Goal: Task Accomplishment & Management: Complete application form

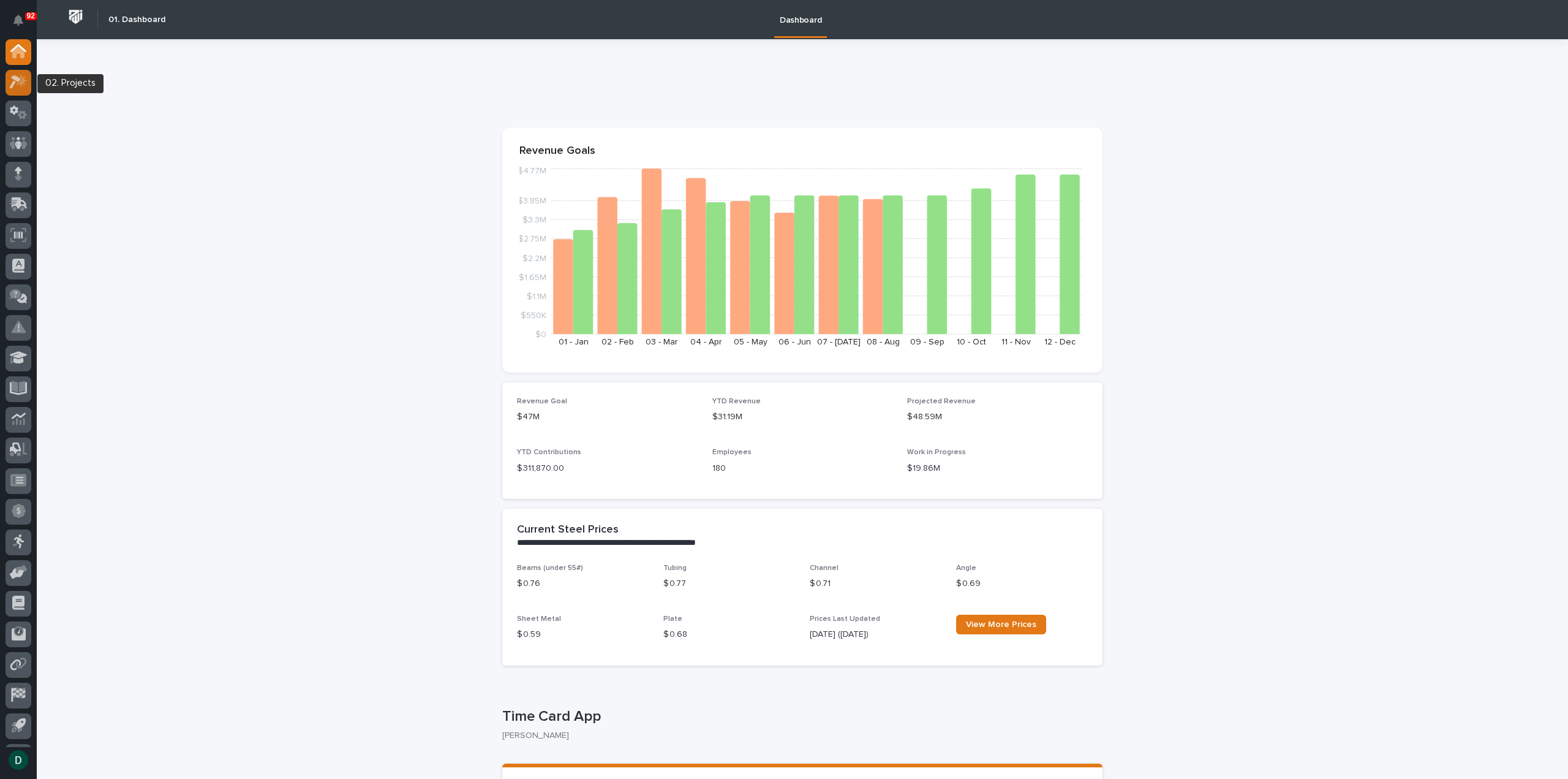
click at [14, 78] on icon at bounding box center [15, 83] width 11 height 14
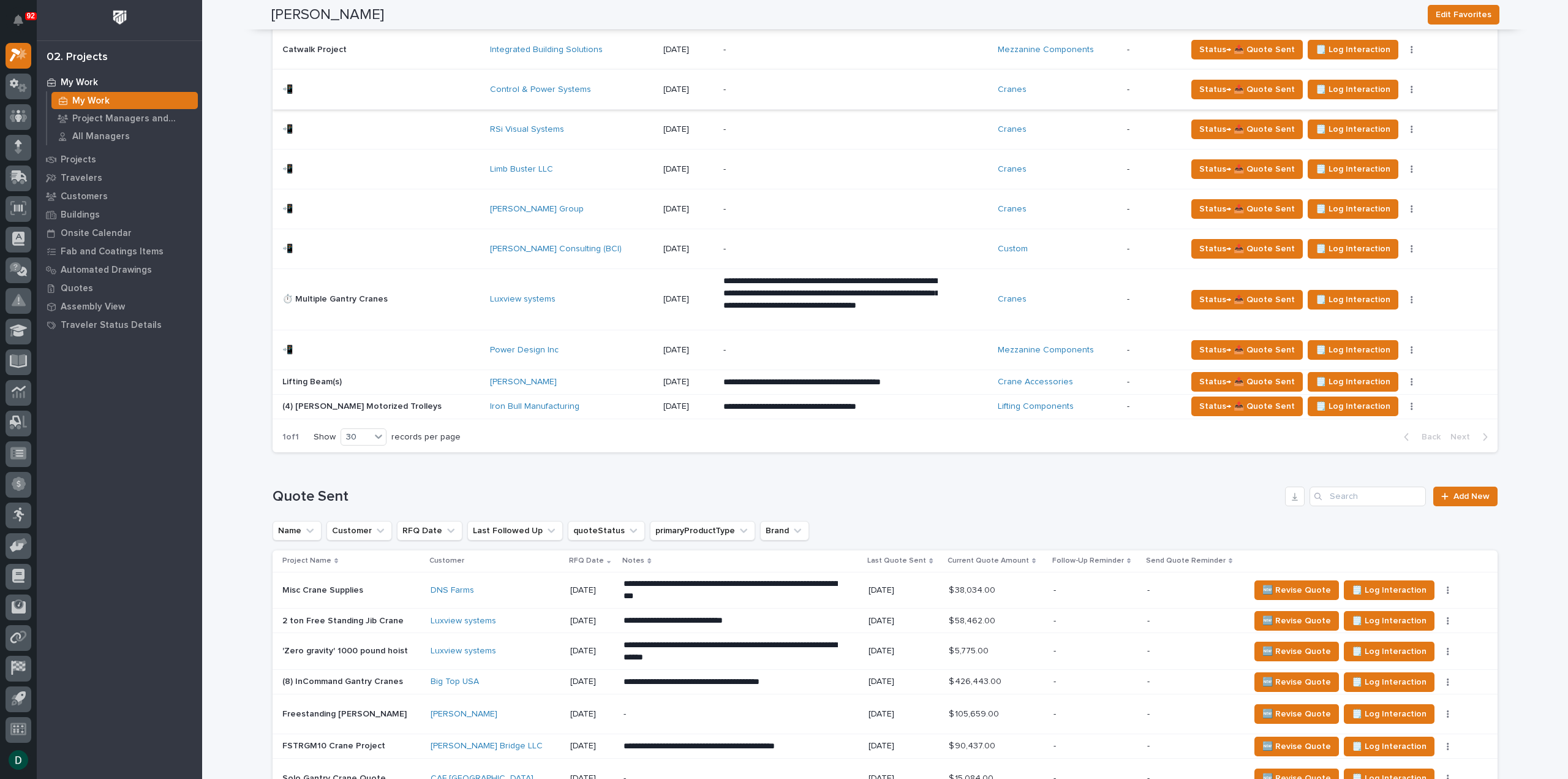
scroll to position [1122, 0]
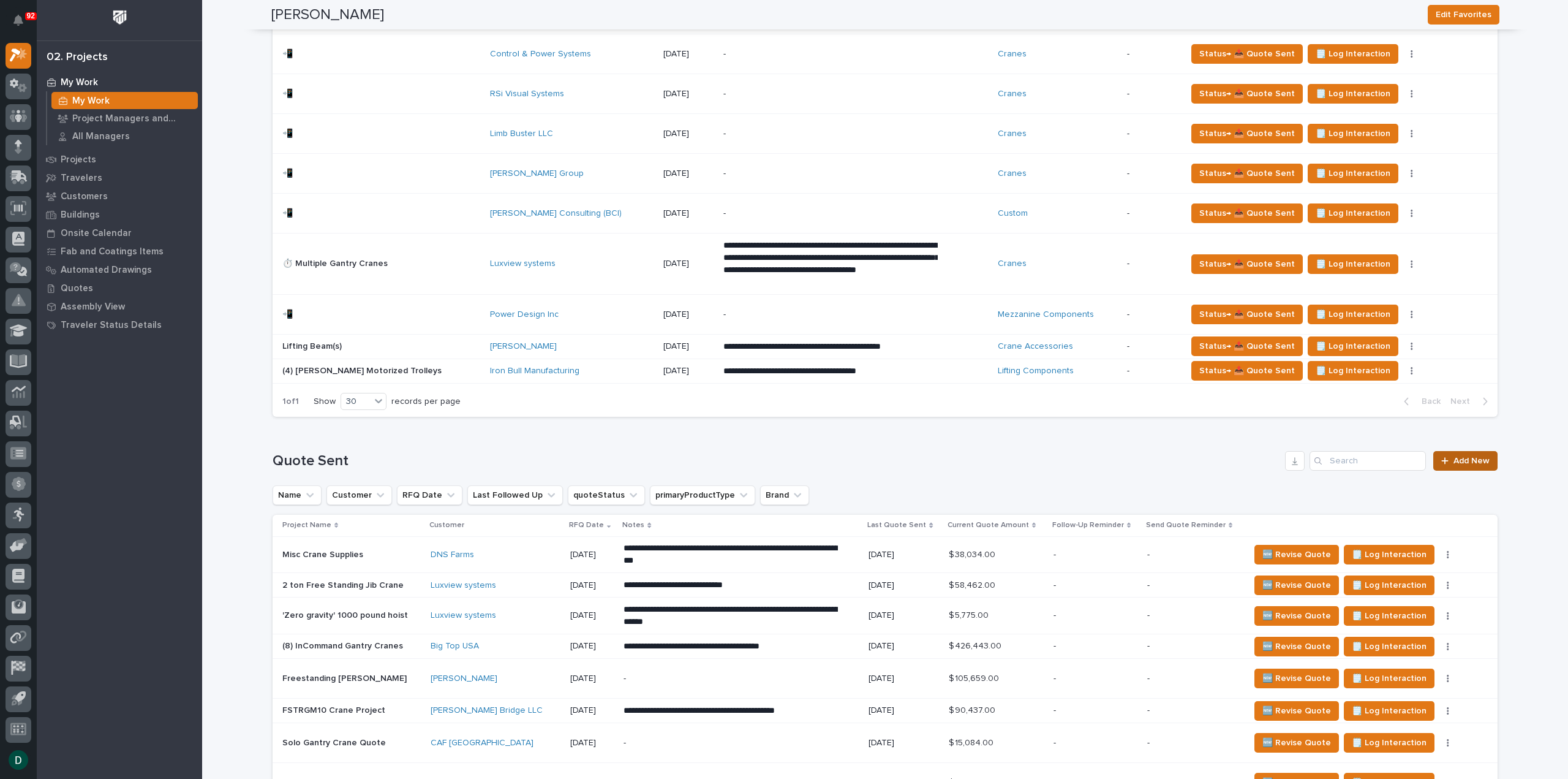
click at [1454, 456] on span "Add New" at bounding box center [1472, 461] width 36 height 9
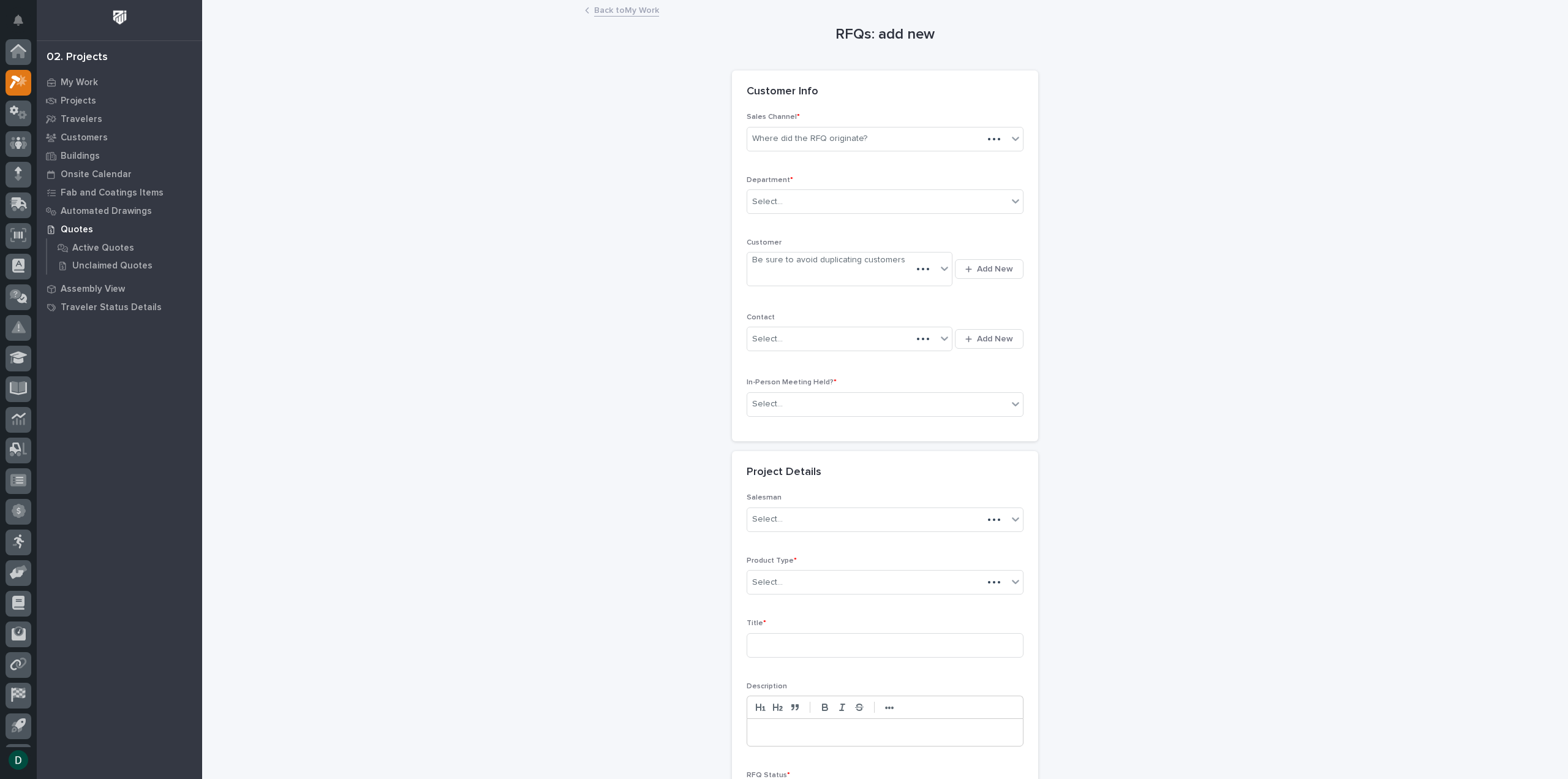
scroll to position [27, 0]
click at [820, 135] on div "Where did the RFQ originate?" at bounding box center [810, 139] width 115 height 13
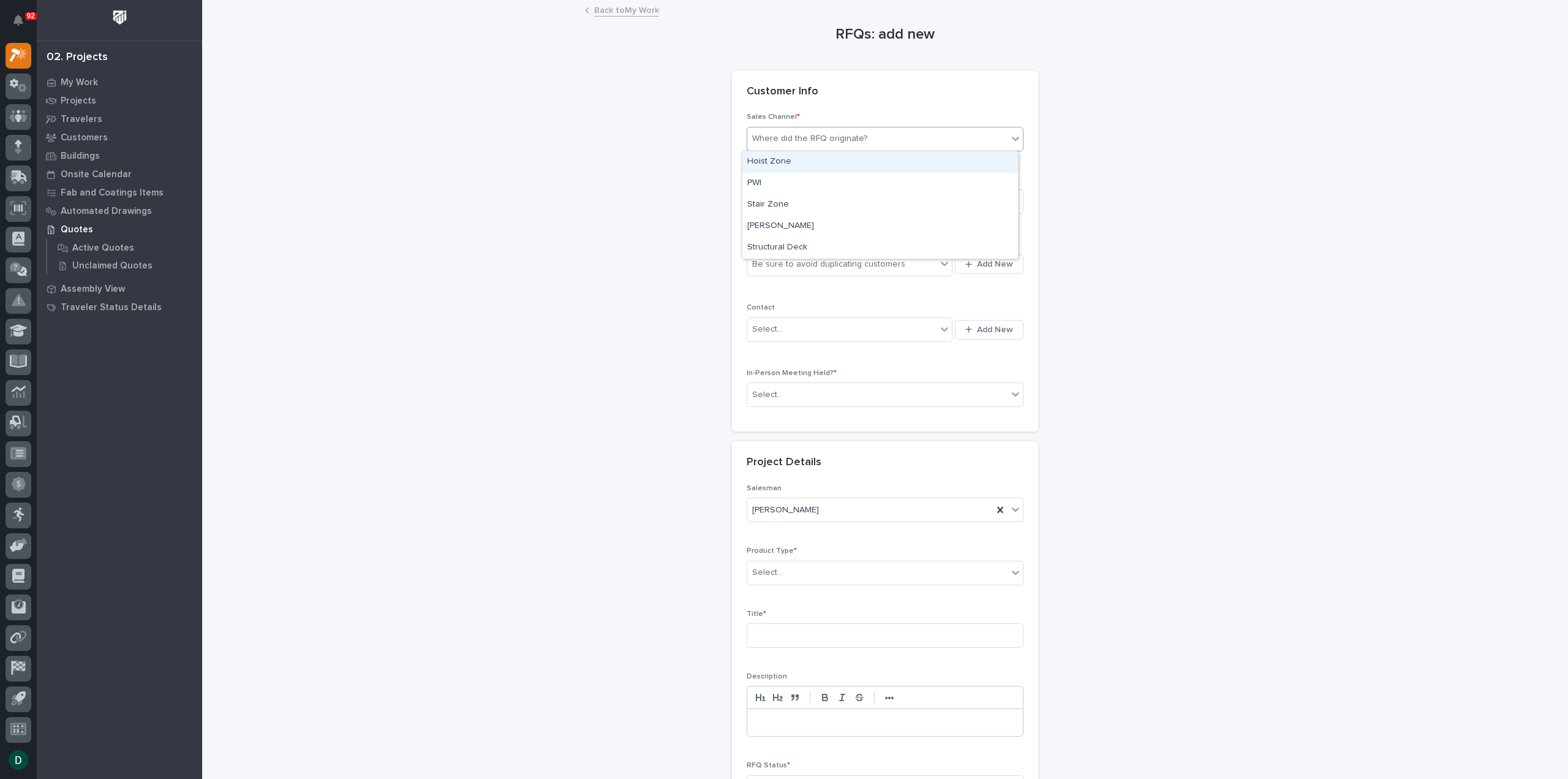
click at [797, 164] on div "Hoist Zone" at bounding box center [880, 162] width 276 height 22
click at [785, 198] on div "Select..." at bounding box center [877, 202] width 261 height 20
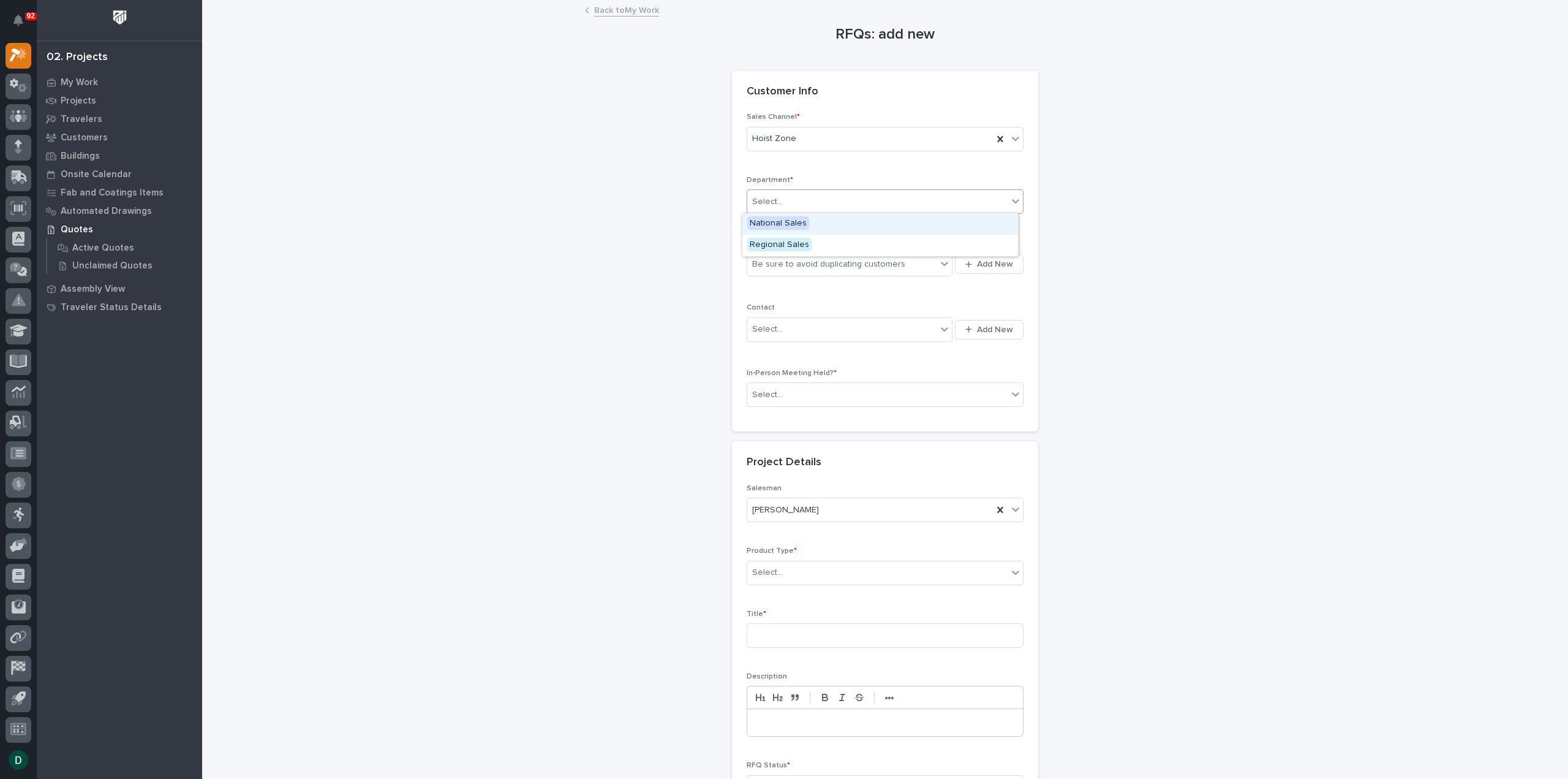
click at [802, 223] on span "National Sales" at bounding box center [778, 223] width 62 height 14
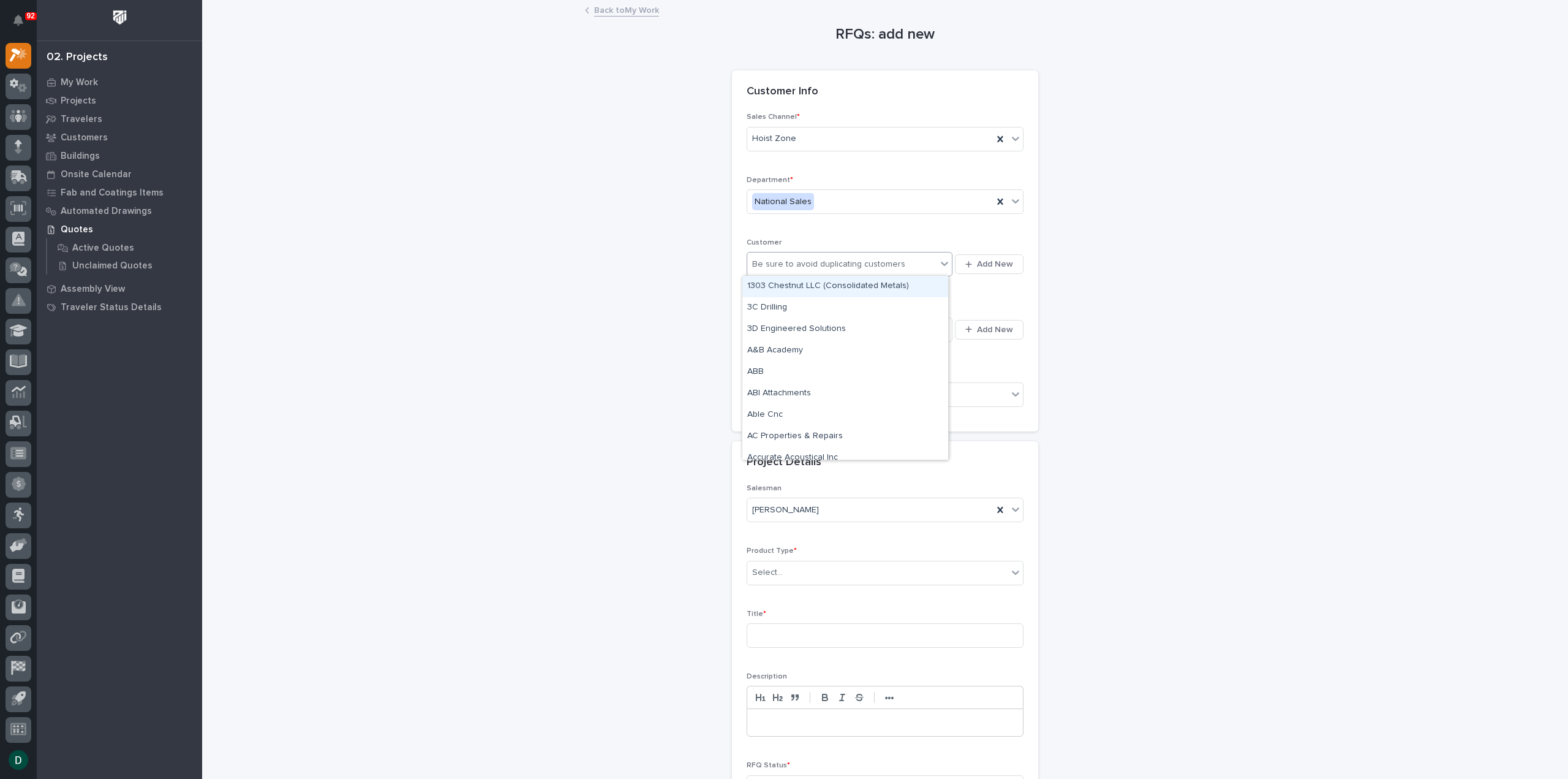
click at [820, 265] on div "Be sure to avoid duplicating customers" at bounding box center [829, 265] width 153 height 13
click at [977, 266] on span "Add New" at bounding box center [995, 264] width 36 height 11
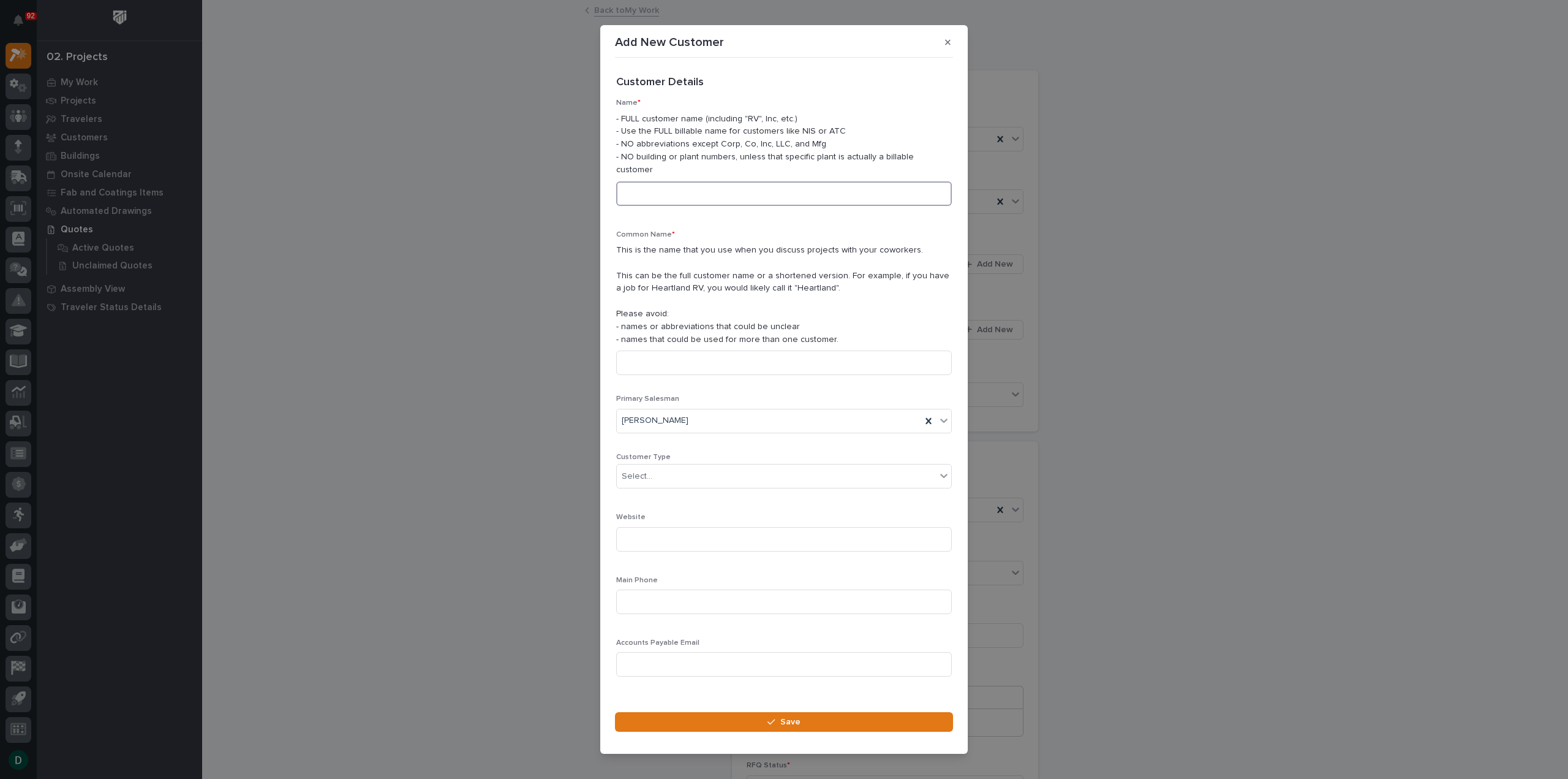
click at [758, 191] on input at bounding box center [784, 194] width 336 height 25
type input "Mountain Air Cargo"
click at [665, 469] on div "Select..." at bounding box center [776, 477] width 319 height 20
click at [686, 515] on div "End User" at bounding box center [779, 514] width 325 height 22
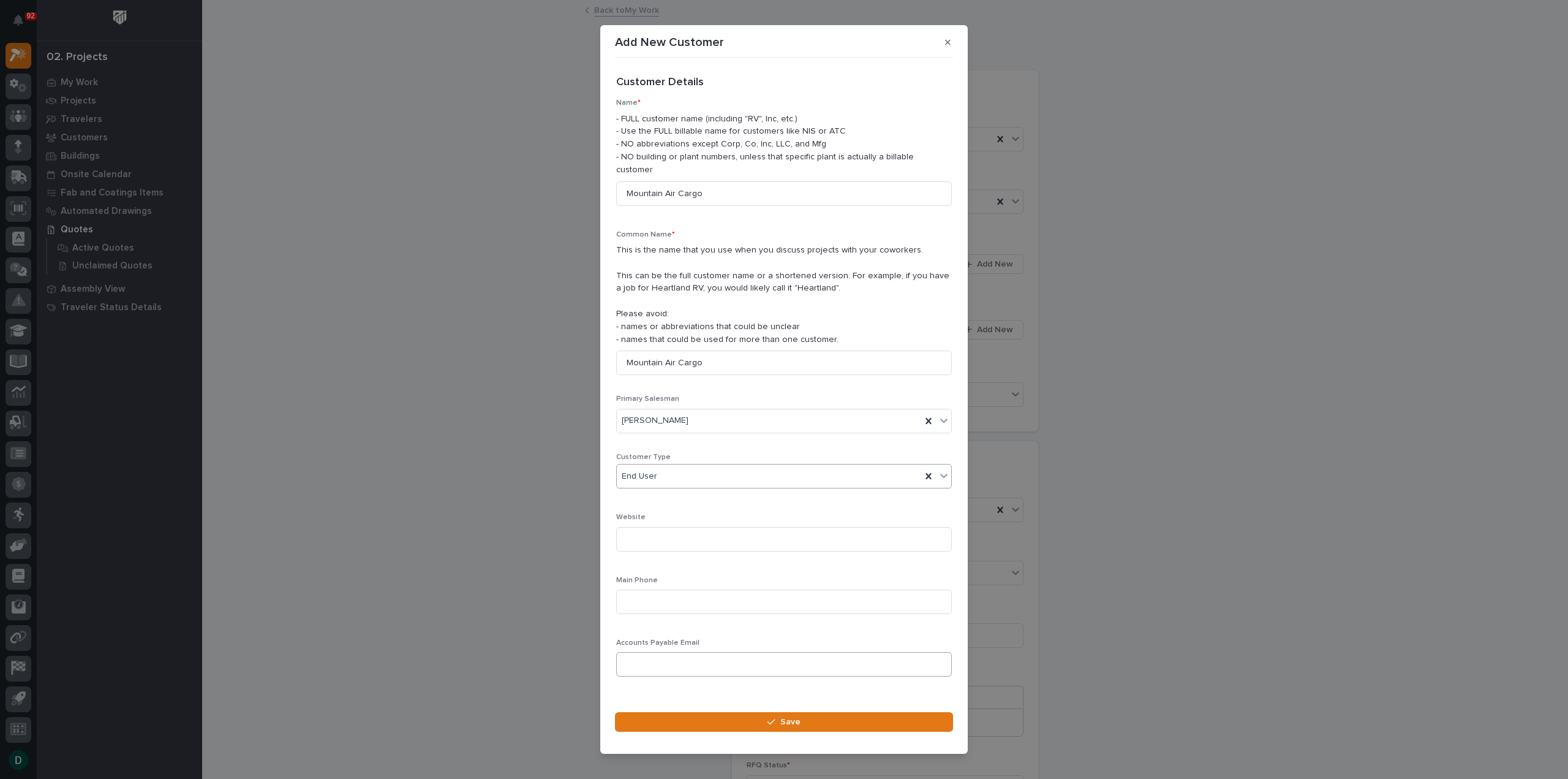
scroll to position [17, 0]
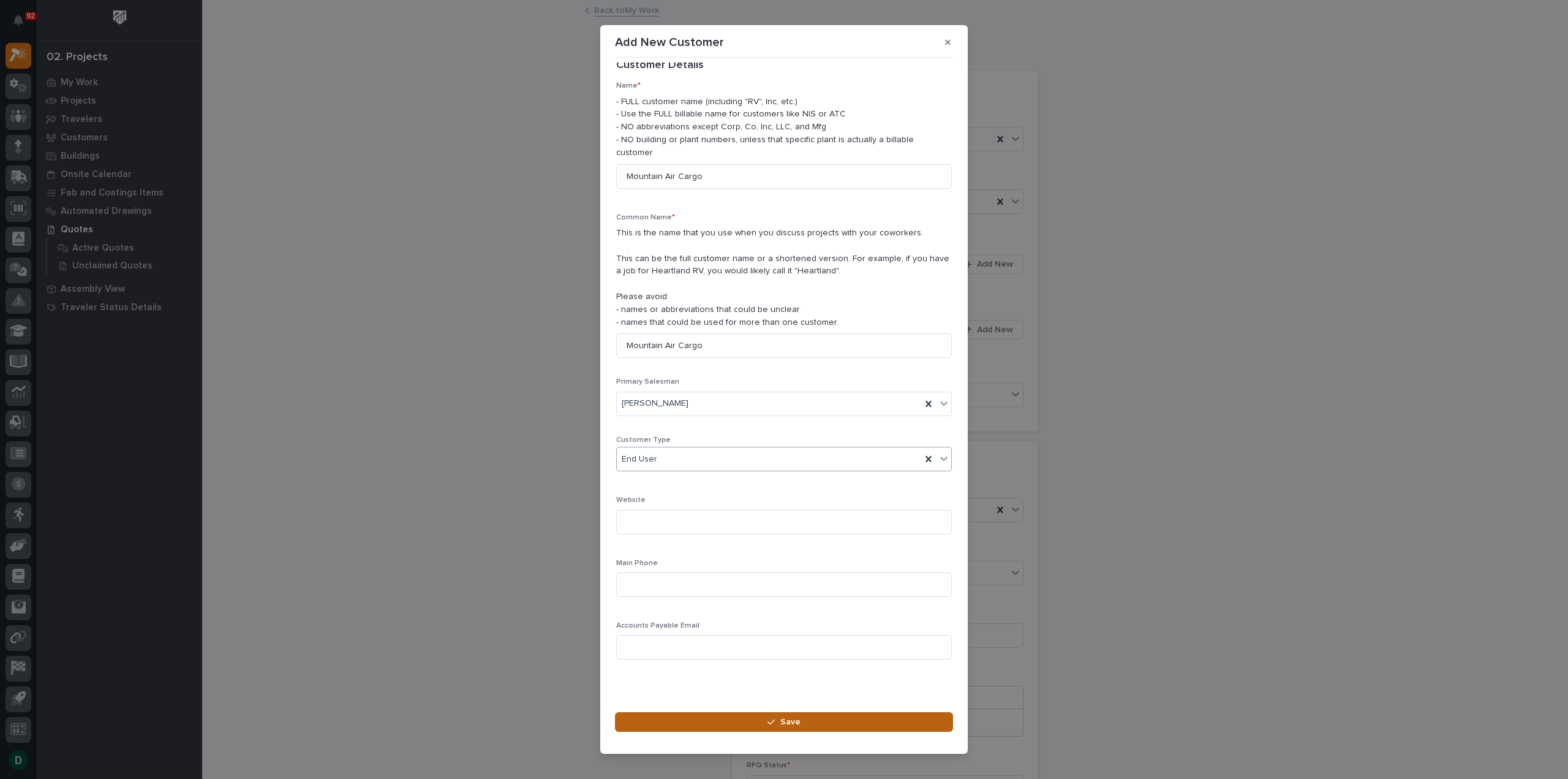
click at [810, 714] on button "Save" at bounding box center [784, 722] width 338 height 20
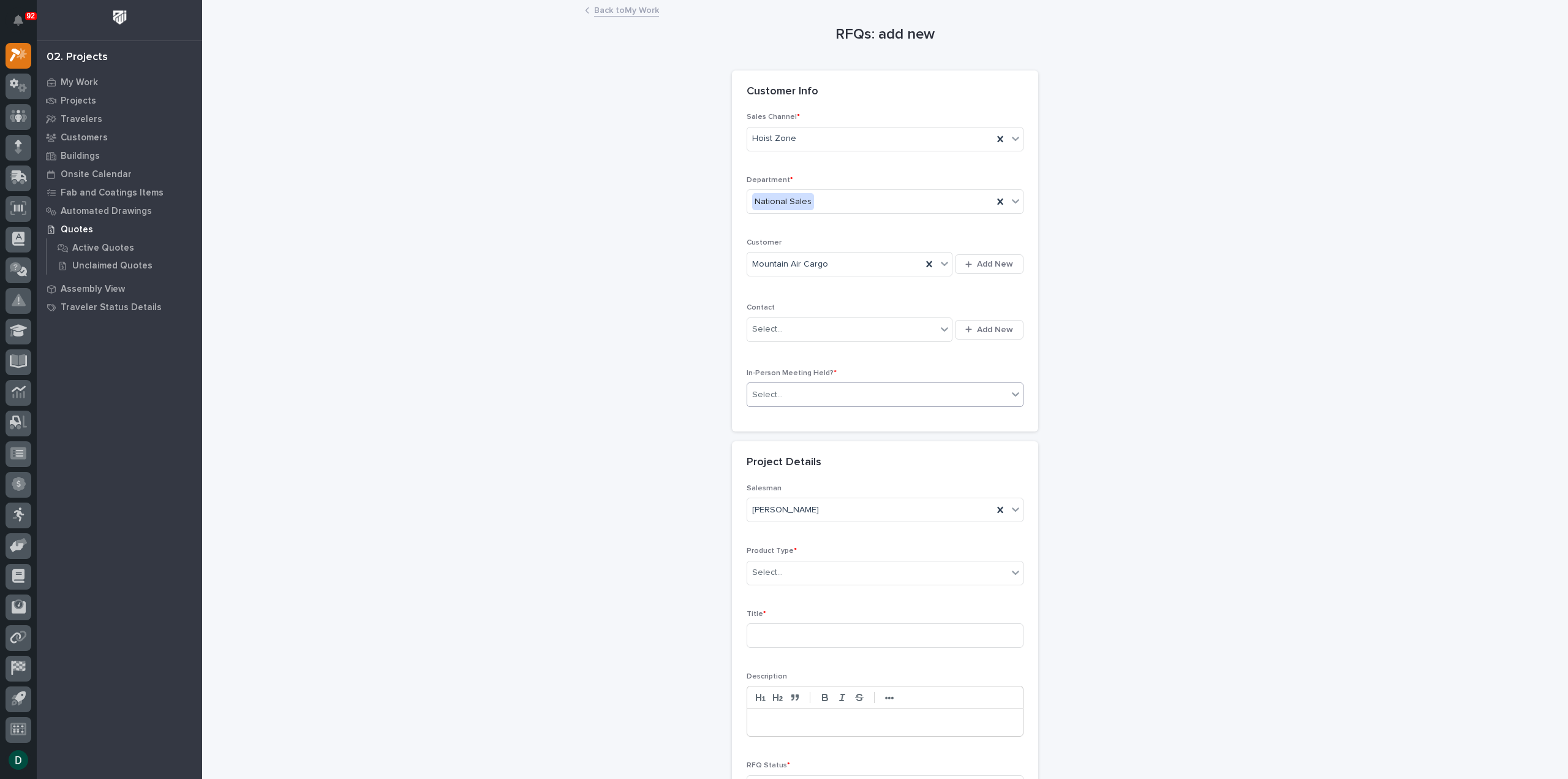
click at [856, 393] on div "Select..." at bounding box center [877, 395] width 261 height 20
click at [805, 434] on div "No" at bounding box center [880, 437] width 276 height 22
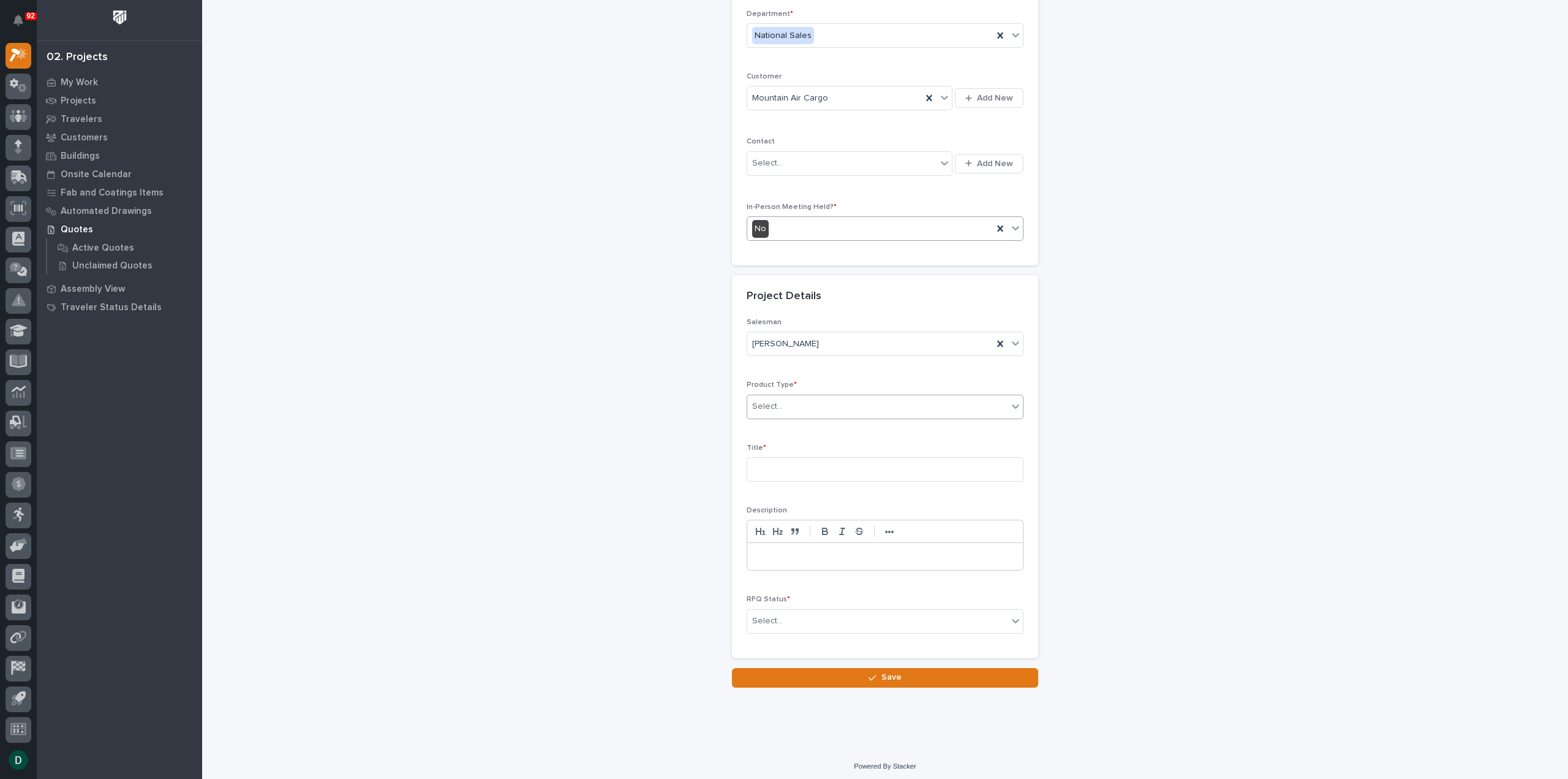
click at [792, 408] on div "Select..." at bounding box center [877, 407] width 261 height 20
click at [792, 451] on div "Cranes" at bounding box center [880, 448] width 276 height 22
click at [803, 468] on input at bounding box center [885, 469] width 277 height 25
type input "G1 Gantry Crane"
click at [821, 554] on p at bounding box center [885, 556] width 257 height 12
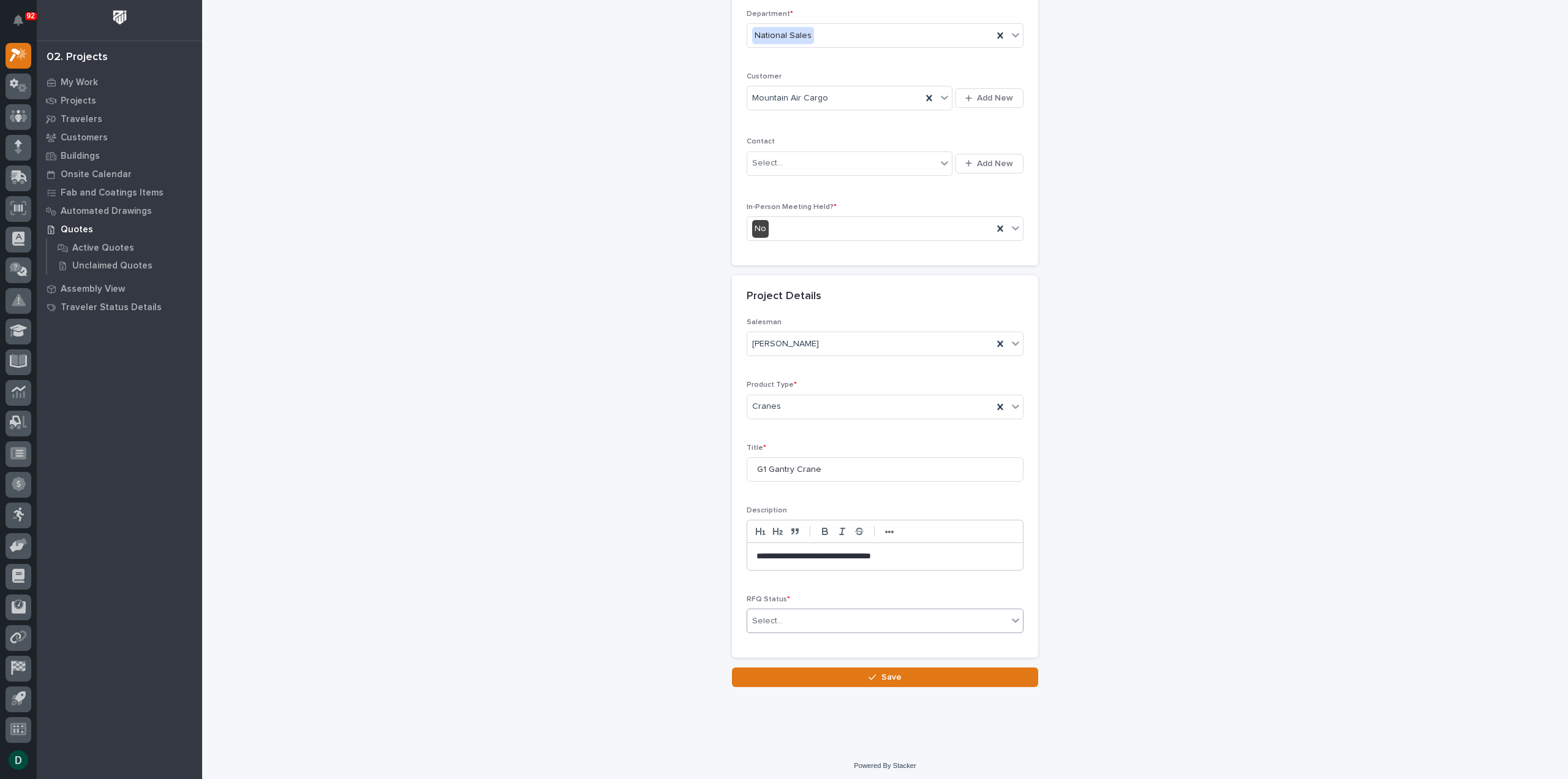
click at [813, 619] on div "Select..." at bounding box center [877, 621] width 261 height 20
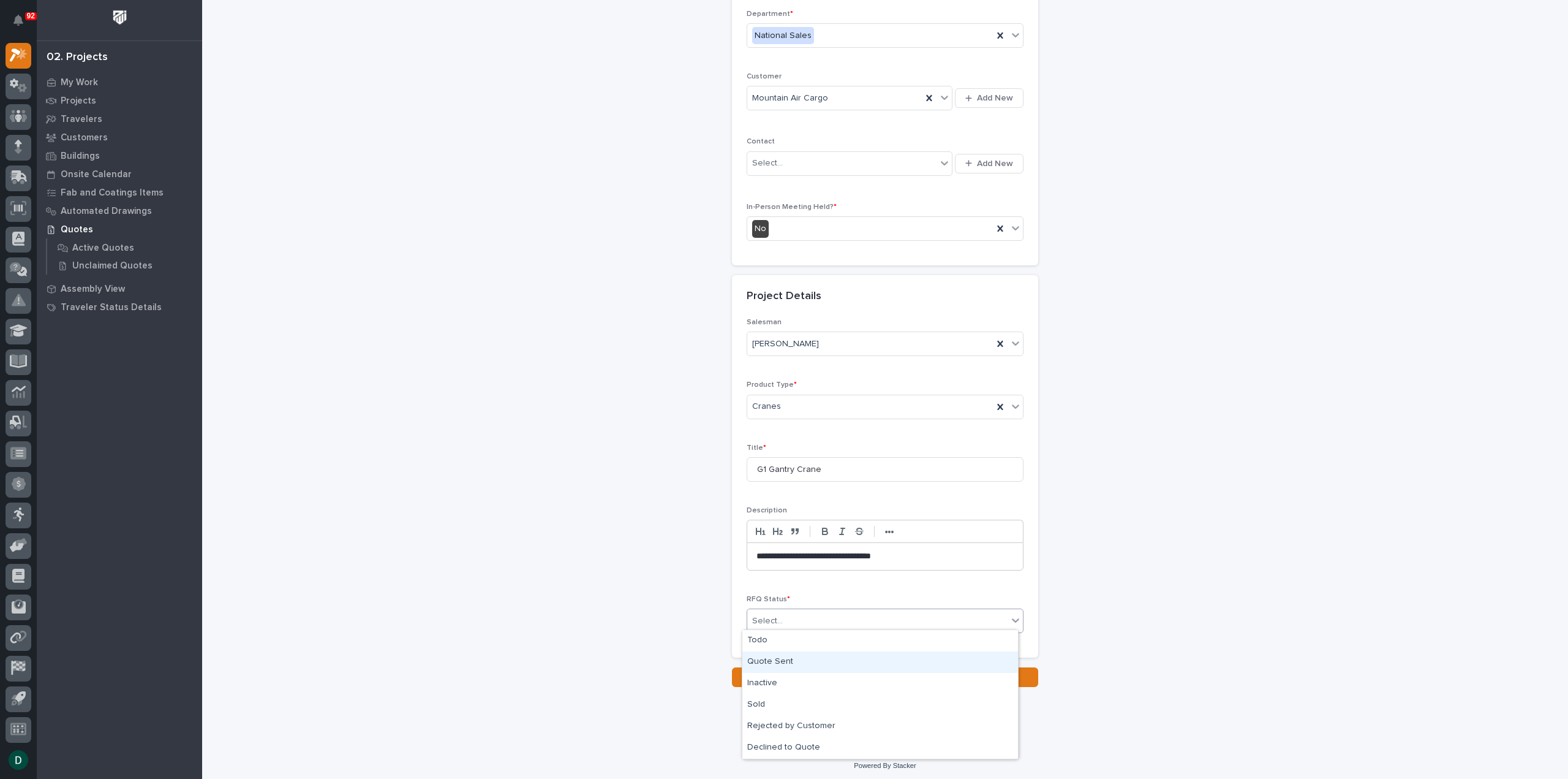
click at [789, 662] on div "Quote Sent" at bounding box center [880, 663] width 276 height 22
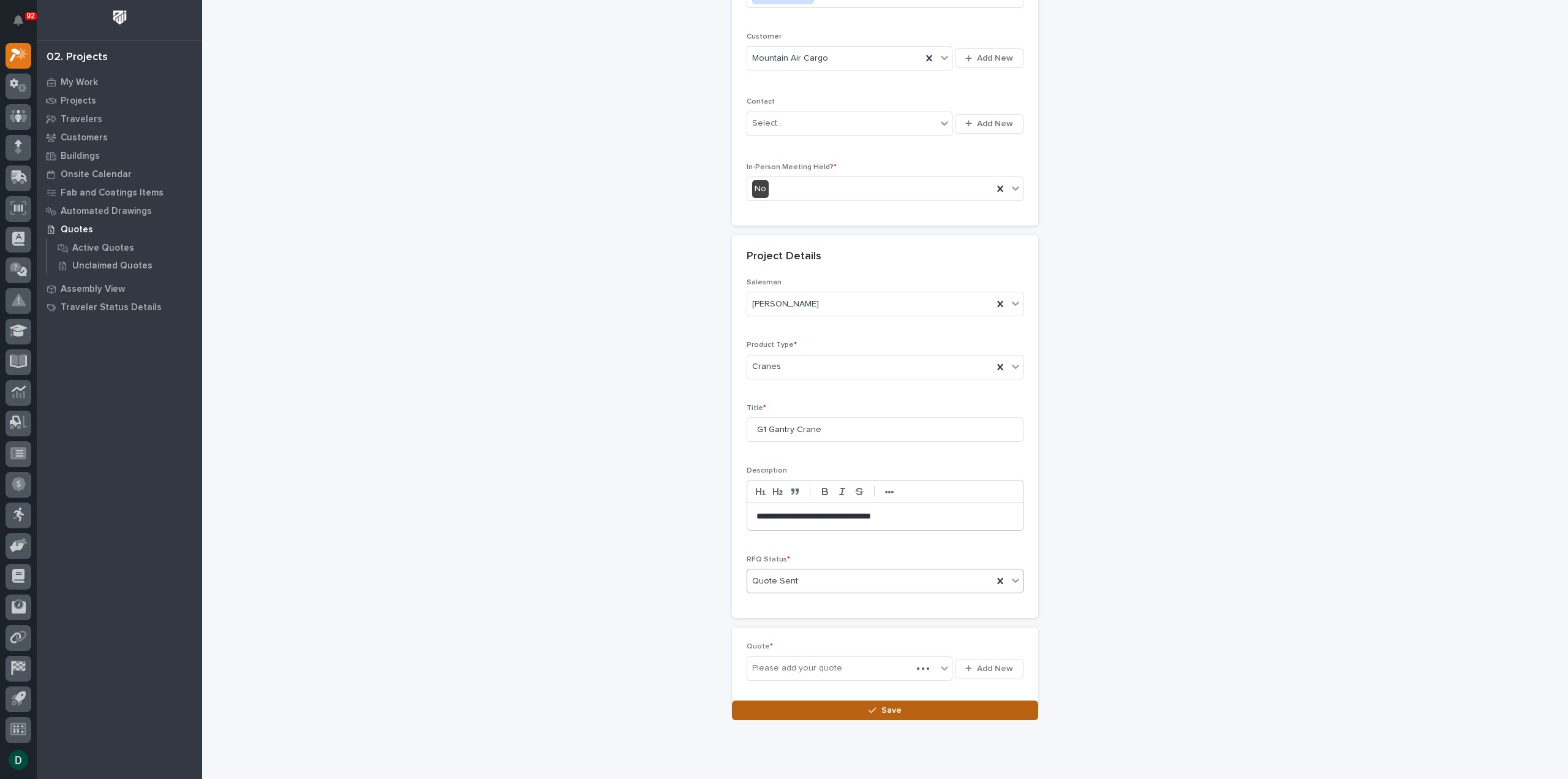
scroll to position [211, 0]
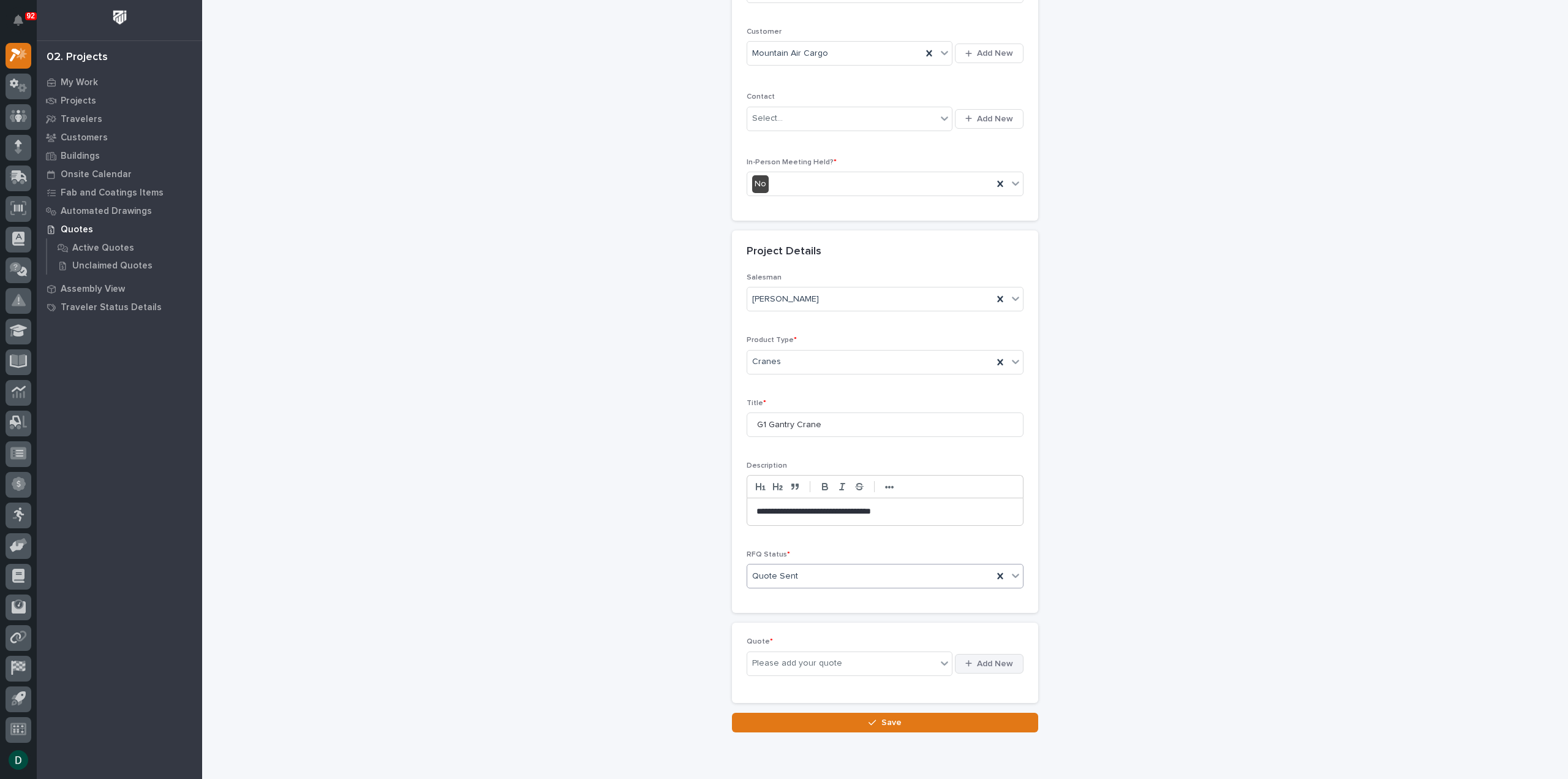
click at [983, 664] on span "Add New" at bounding box center [995, 663] width 36 height 11
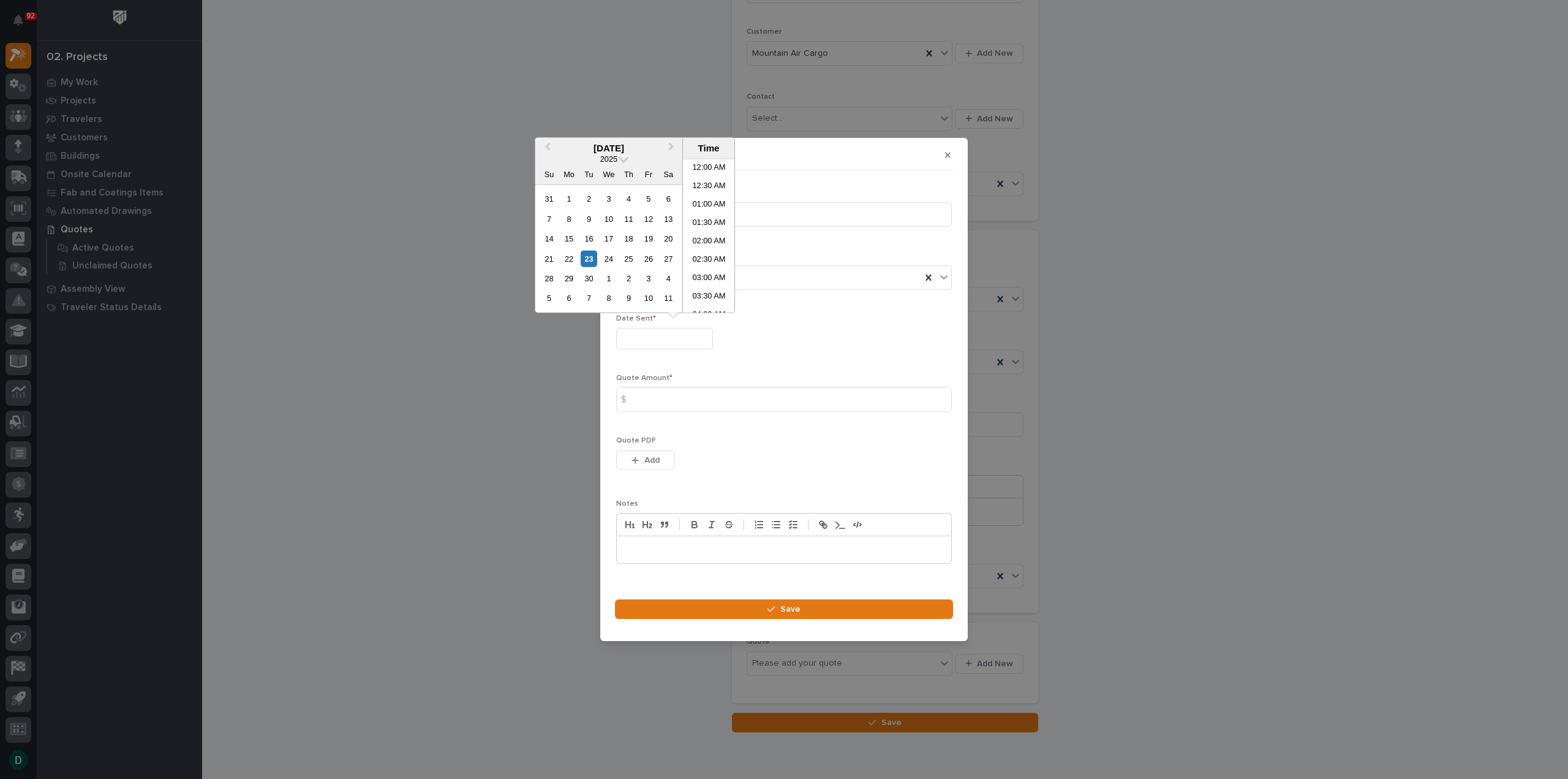
click at [679, 343] on input "text" at bounding box center [665, 339] width 97 height 22
click at [590, 261] on div "23" at bounding box center [589, 258] width 17 height 17
type input "**********"
click at [696, 395] on input at bounding box center [784, 400] width 336 height 25
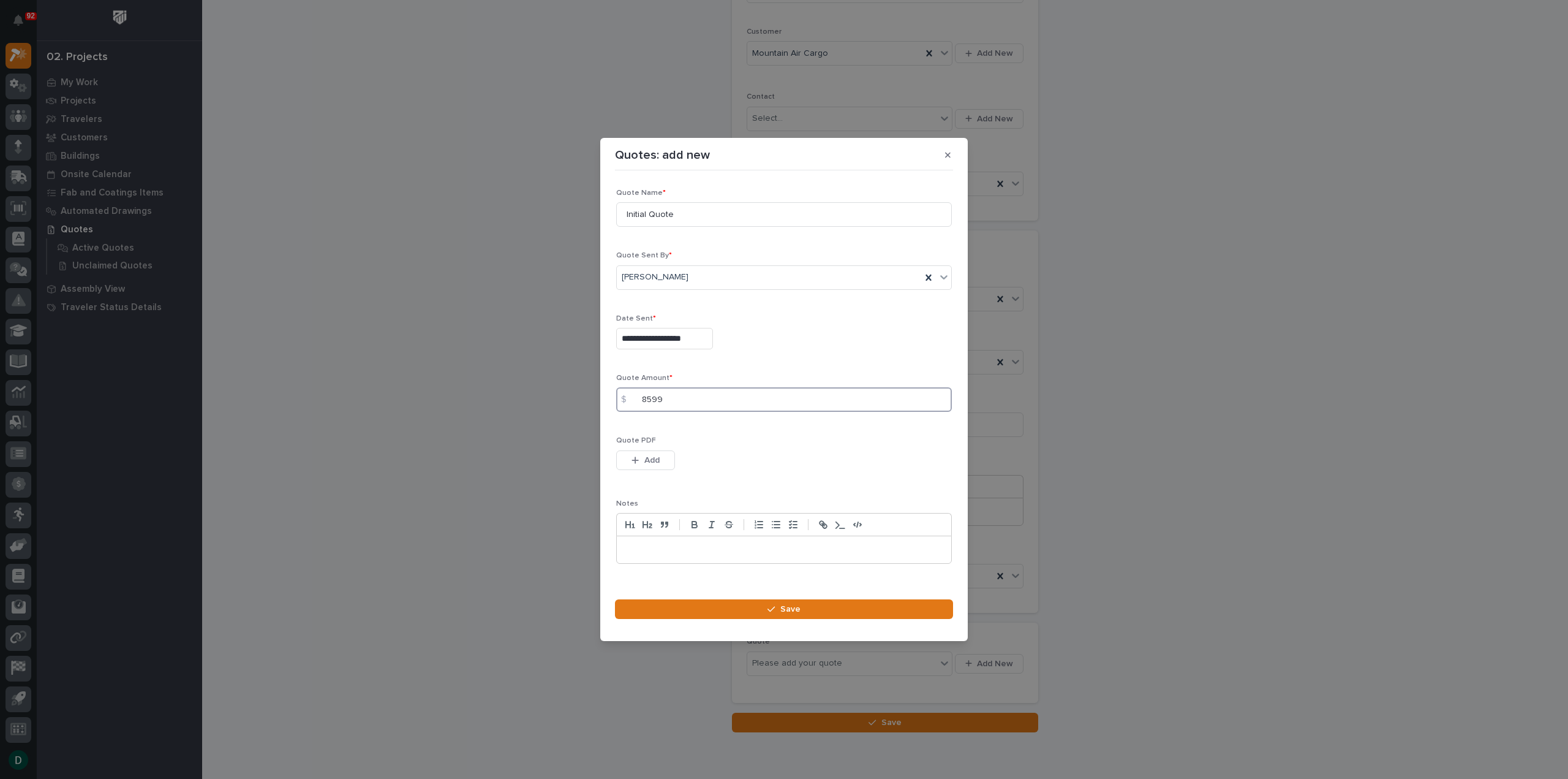
type input "8599"
drag, startPoint x: 664, startPoint y: 460, endPoint x: 570, endPoint y: 422, distance: 101.4
click at [664, 460] on button "Add" at bounding box center [646, 460] width 59 height 20
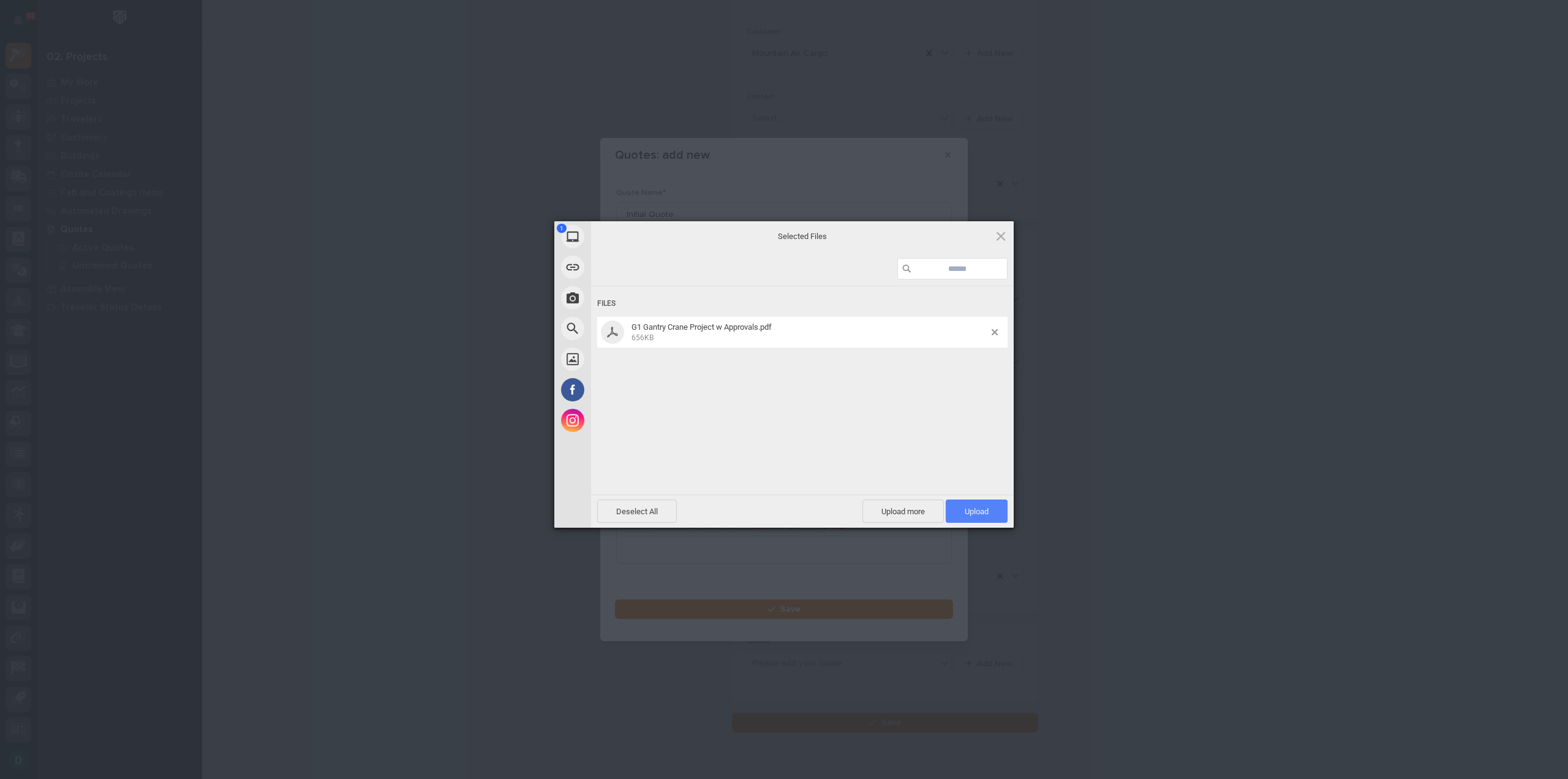
click at [988, 509] on span "Upload 1" at bounding box center [977, 512] width 24 height 9
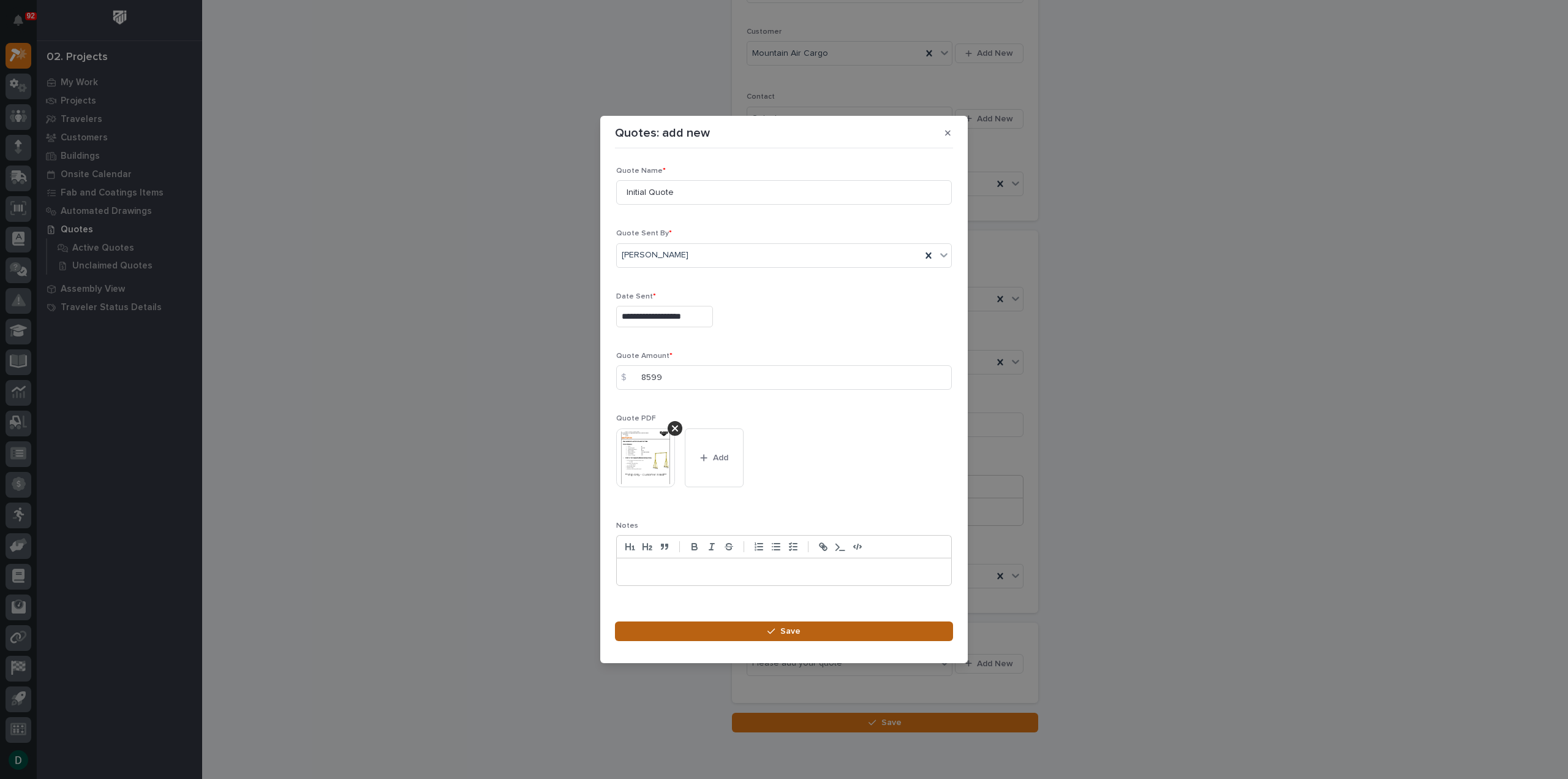
click at [785, 627] on span "Save" at bounding box center [791, 631] width 20 height 11
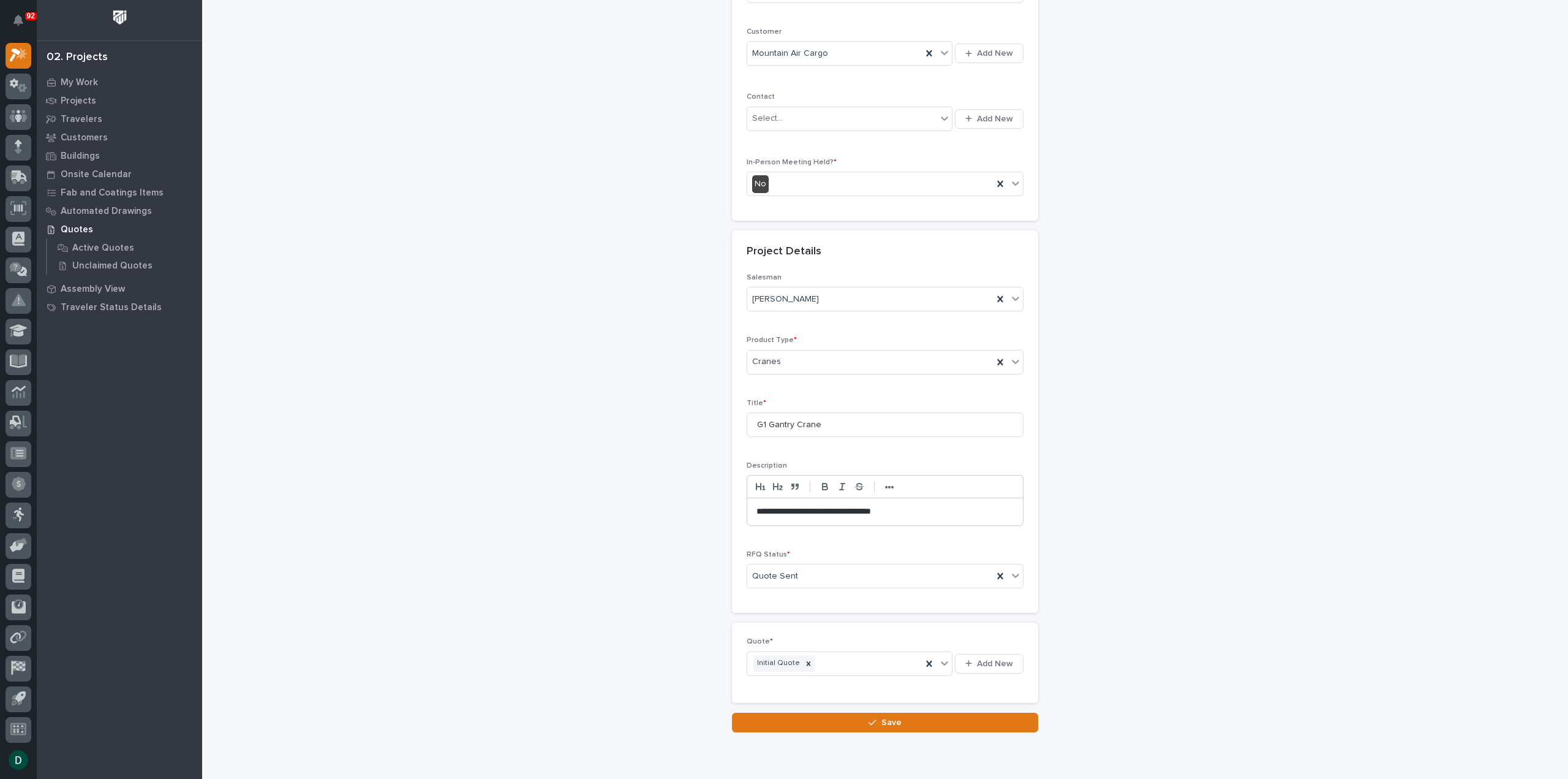
click at [885, 713] on button "Save" at bounding box center [885, 722] width 306 height 20
